Goal: Task Accomplishment & Management: Use online tool/utility

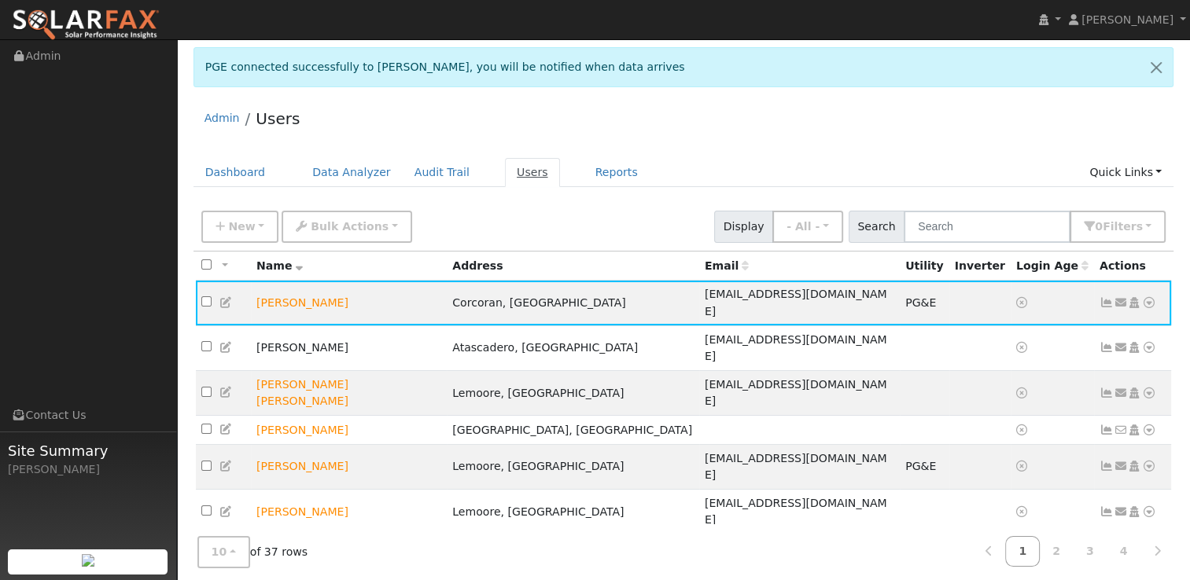
click at [505, 168] on link "Users" at bounding box center [532, 172] width 55 height 29
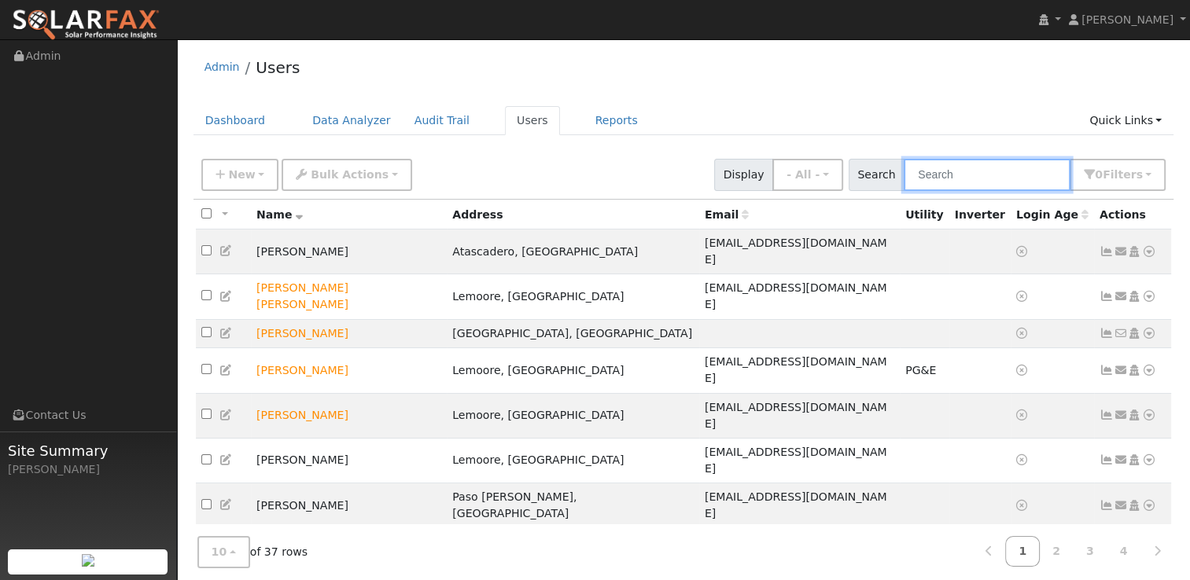
click at [1003, 171] on input "text" at bounding box center [986, 175] width 167 height 32
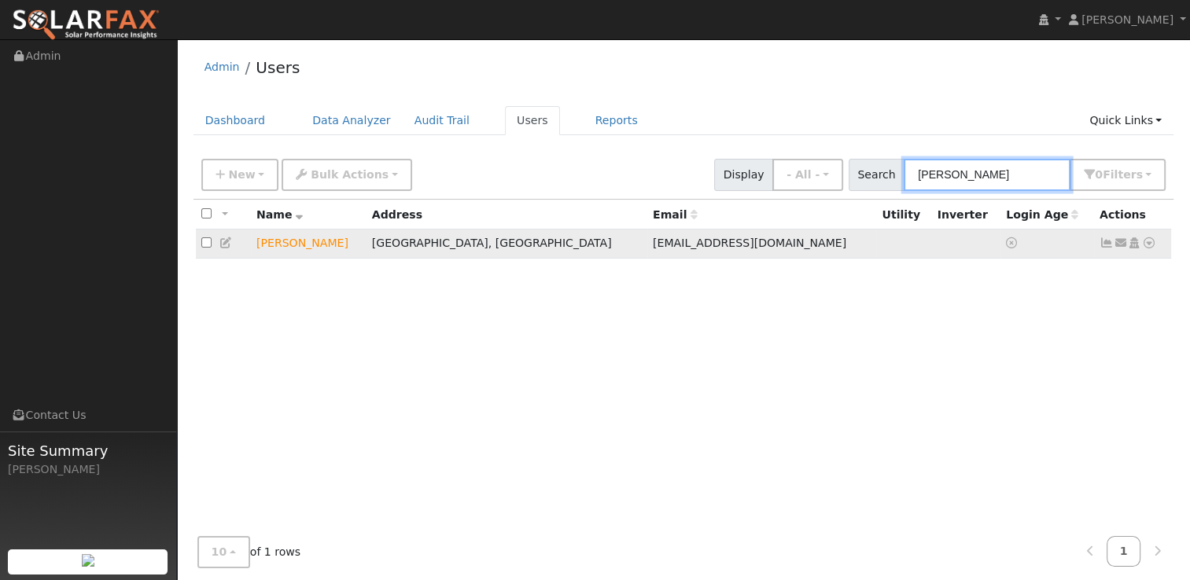
type input "Darrell"
click at [1151, 245] on icon at bounding box center [1149, 242] width 14 height 11
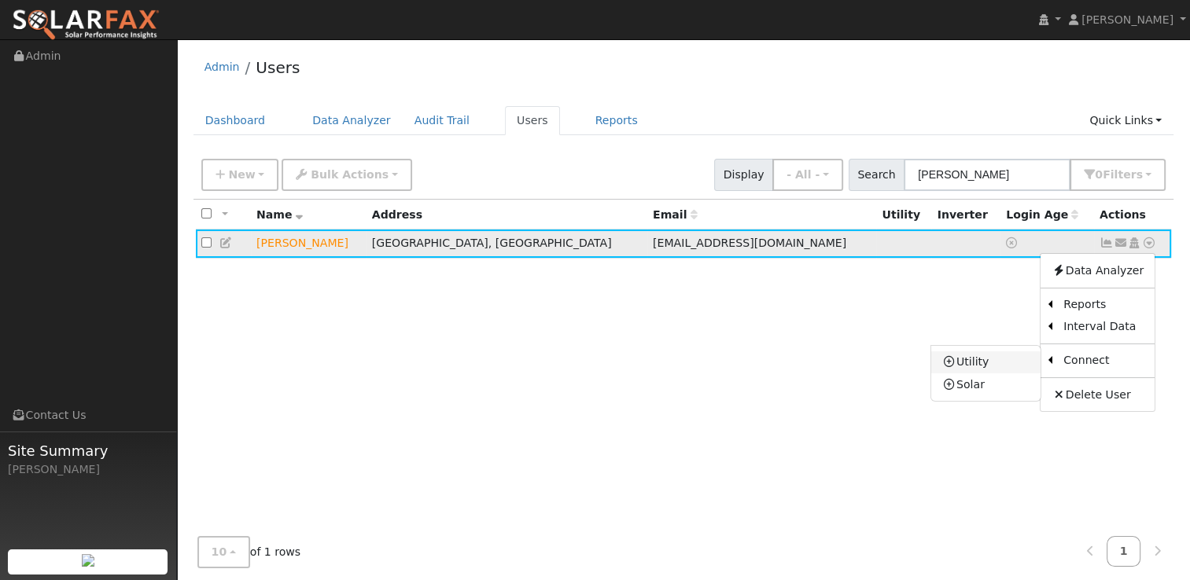
click at [978, 354] on link "Utility" at bounding box center [985, 362] width 109 height 22
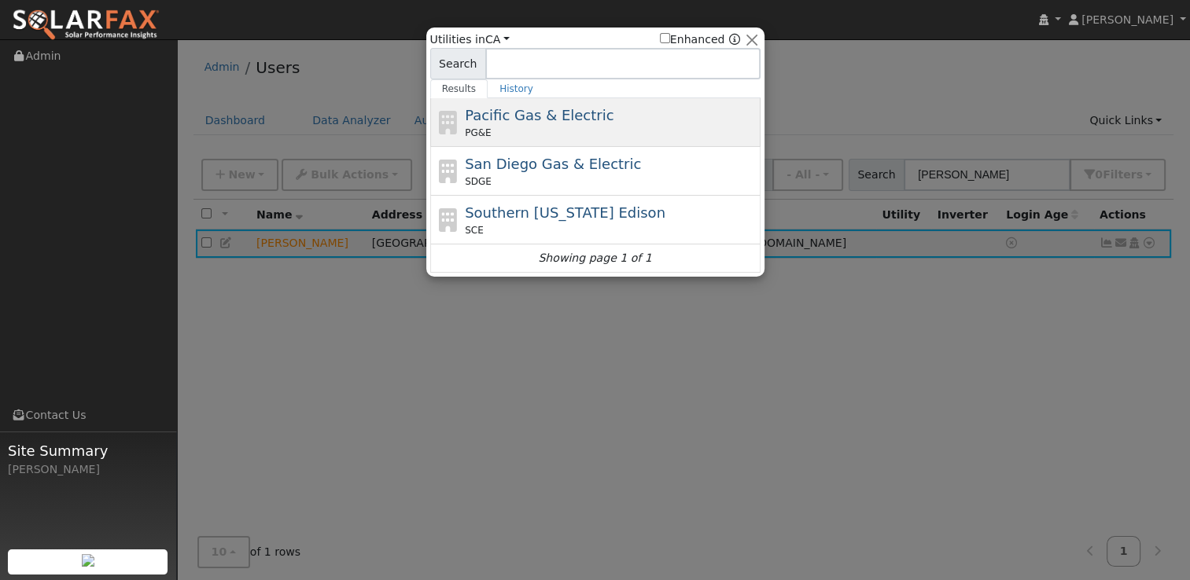
click at [627, 138] on div "PG&E" at bounding box center [611, 133] width 292 height 14
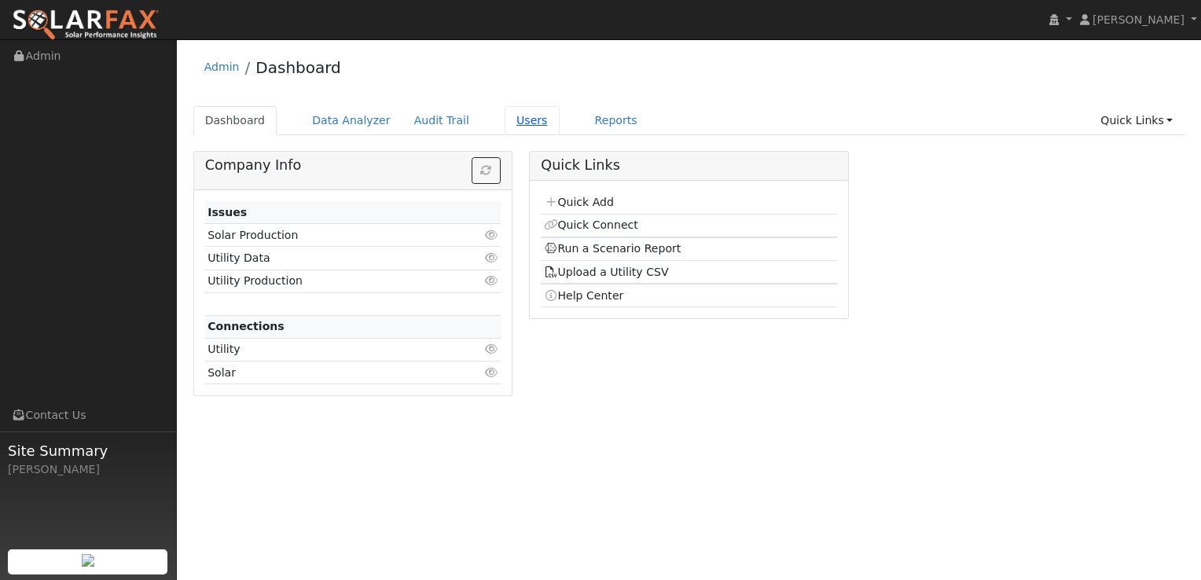
click at [510, 122] on link "Users" at bounding box center [532, 120] width 55 height 29
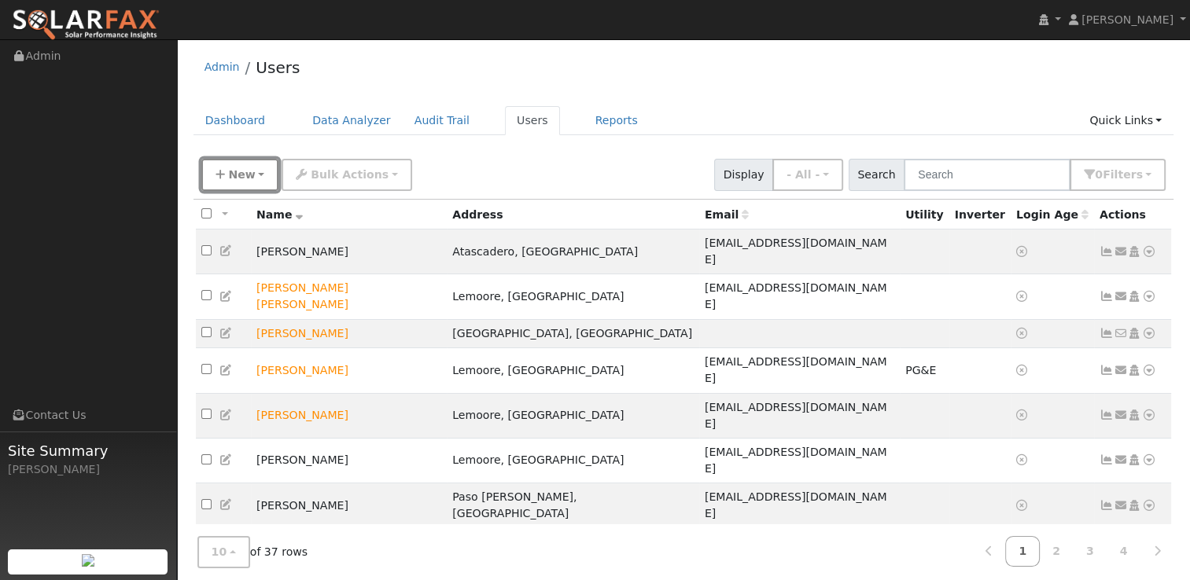
click at [247, 181] on span "New" at bounding box center [241, 174] width 27 height 13
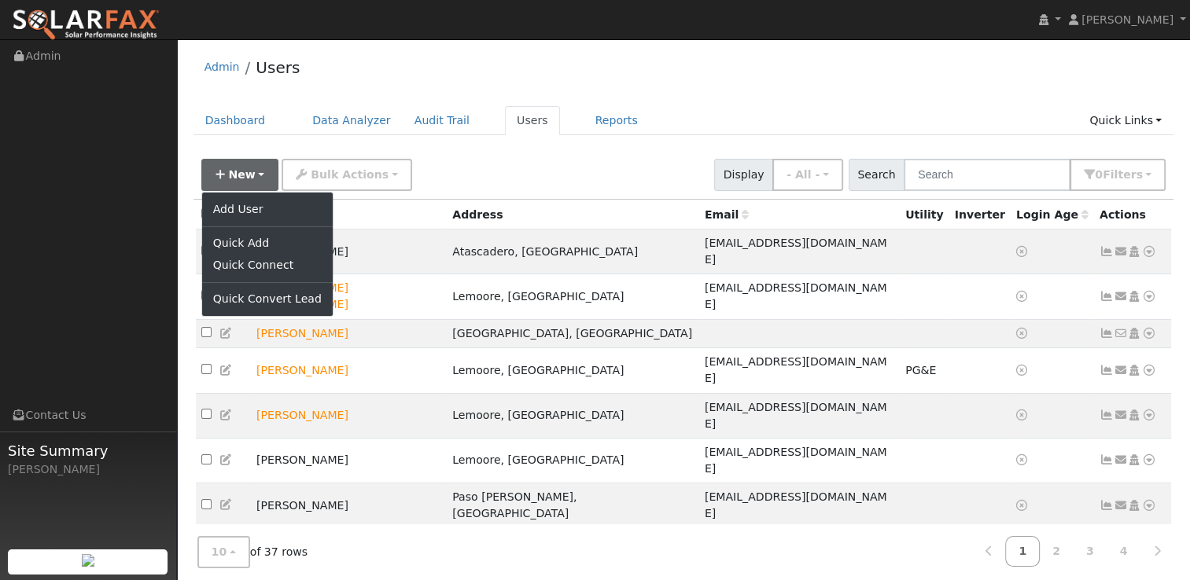
click at [579, 149] on div "Dashboard Data Analyzer Audit Trail Users Reports Quick Links Quick Add Quick C…" at bounding box center [683, 128] width 981 height 45
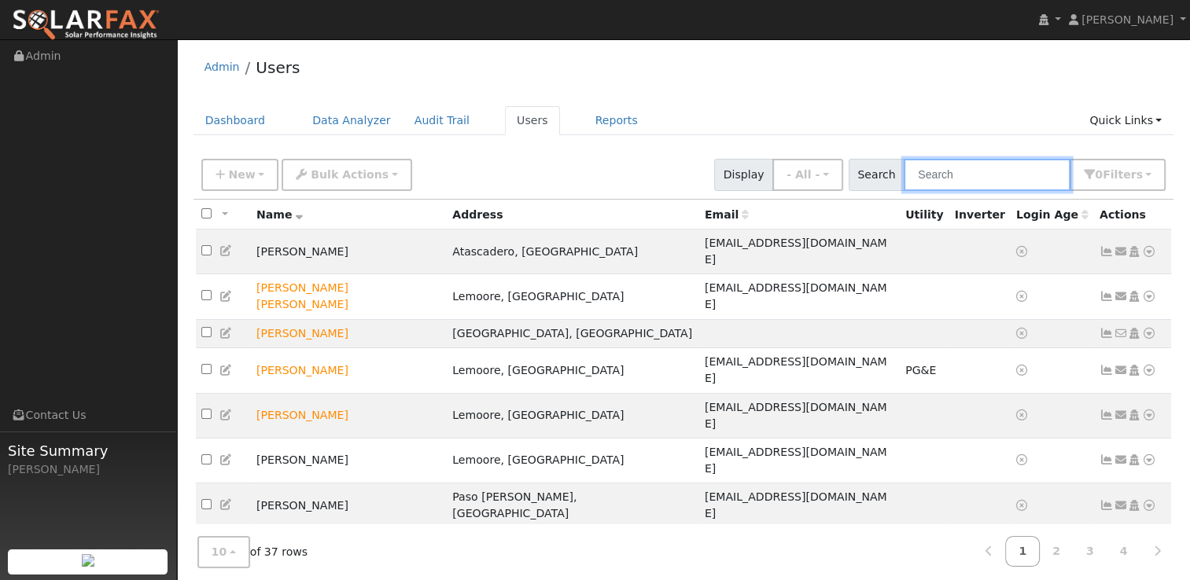
click at [1041, 170] on input "text" at bounding box center [986, 175] width 167 height 32
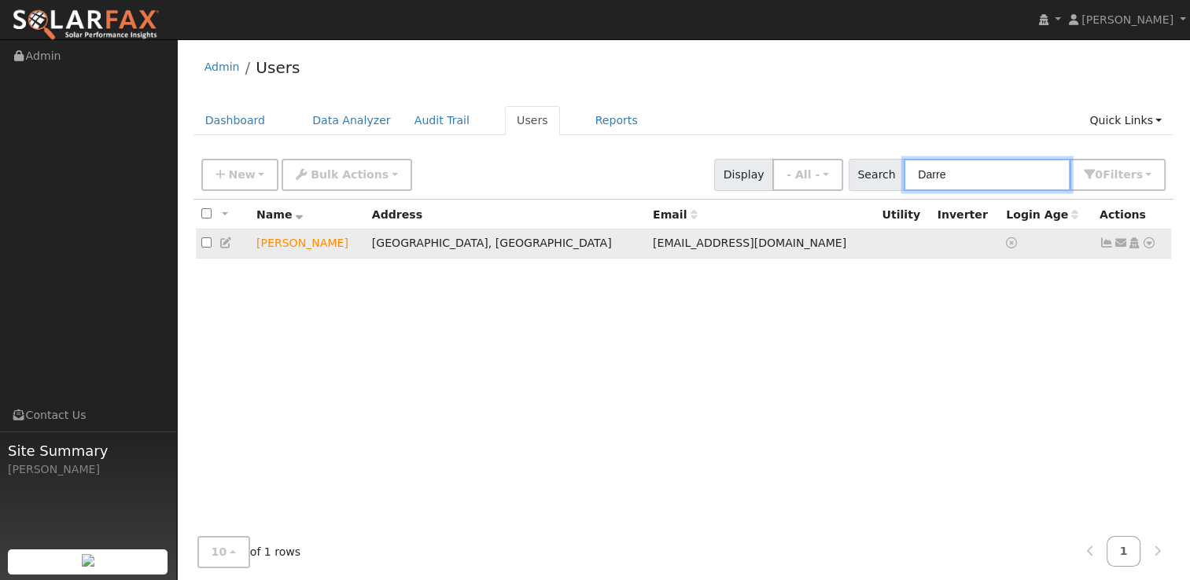
type input "Darre"
click at [1146, 235] on link at bounding box center [1149, 243] width 14 height 17
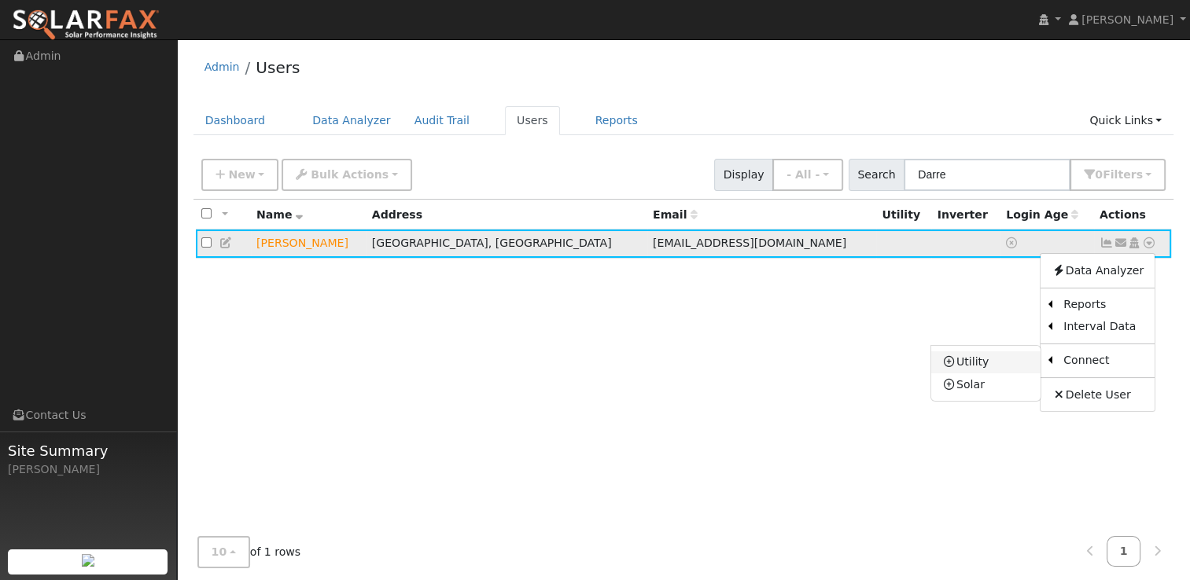
click at [1022, 370] on link "Utility" at bounding box center [985, 362] width 109 height 22
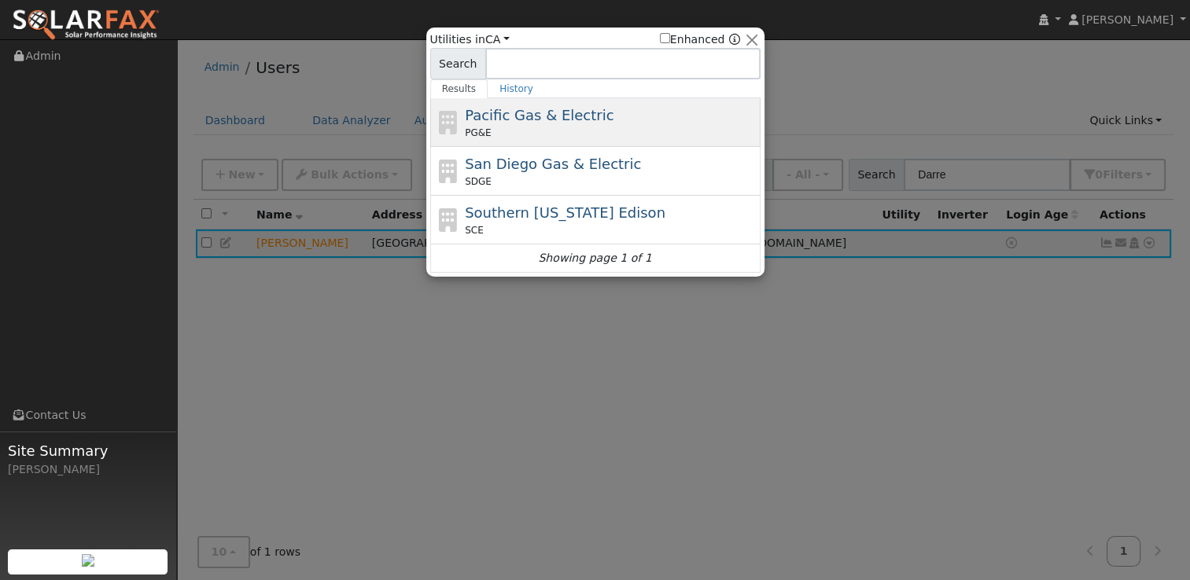
click at [613, 128] on div "PG&E" at bounding box center [611, 133] width 292 height 14
